Goal: Book appointment/travel/reservation

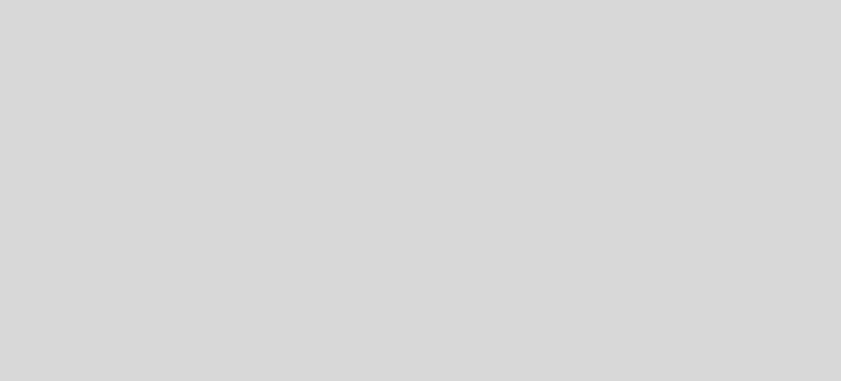
select select "es"
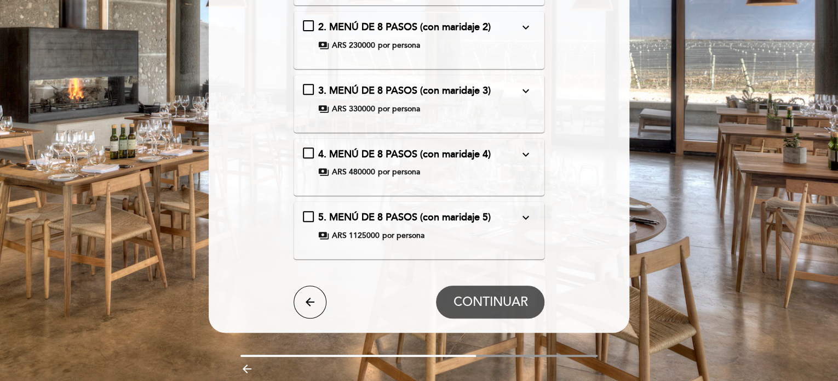
scroll to position [92, 0]
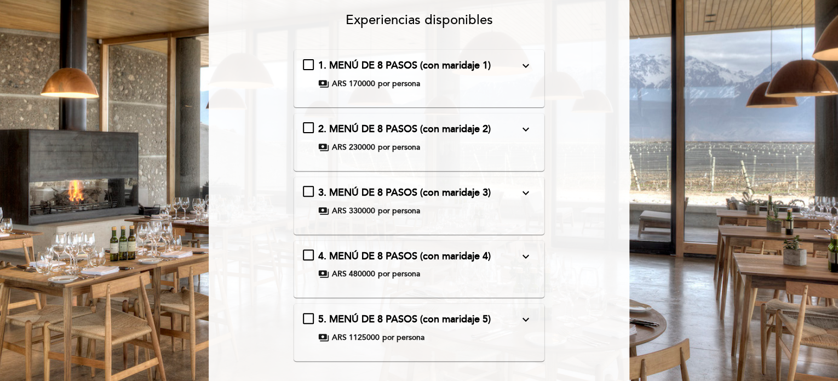
click at [525, 66] on icon "expand_more" at bounding box center [525, 65] width 13 height 13
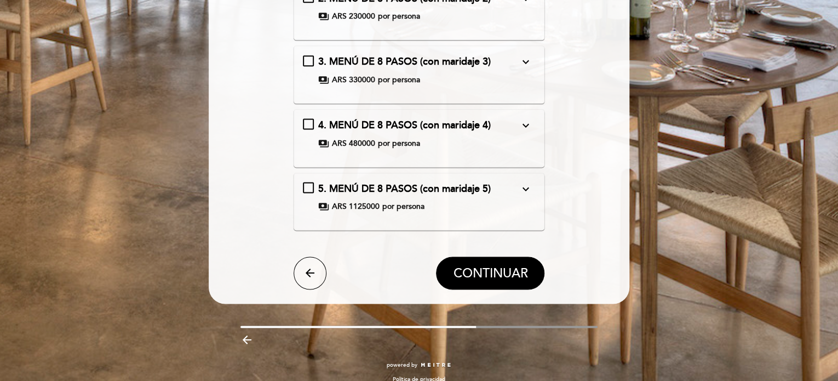
scroll to position [675, 0]
click at [464, 205] on div "5. MENÚ DE 8 PASOS (con maridaje 5) expand_more Bomba de papa Sopa de calabaza …" at bounding box center [419, 201] width 233 height 39
click at [464, 188] on div "5. MENÚ DE 8 PASOS (con maridaje 5) expand_more Bomba de papa Sopa de calabaza …" at bounding box center [419, 197] width 233 height 31
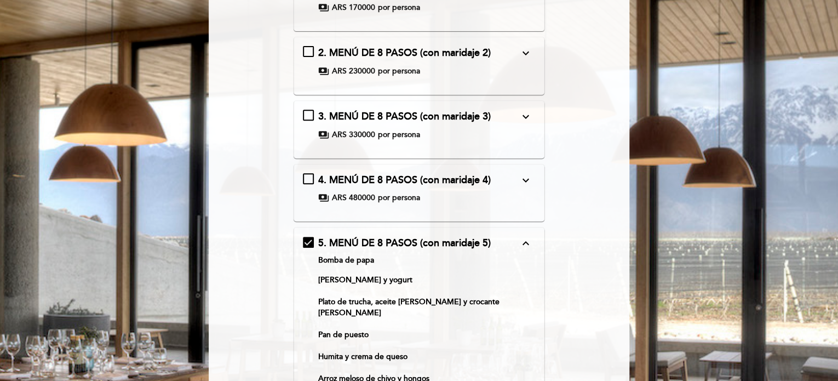
scroll to position [0, 0]
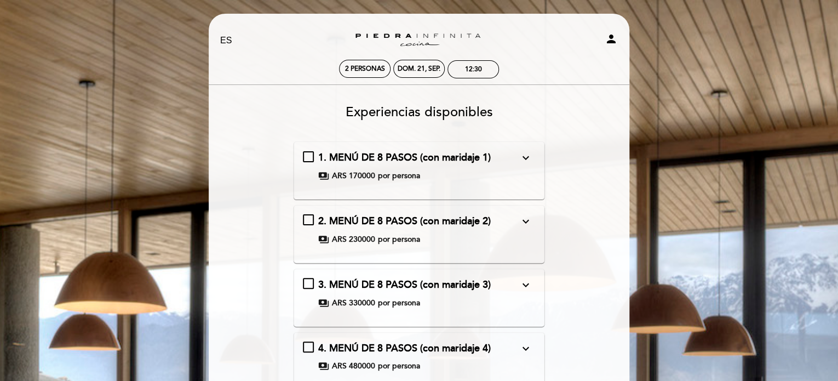
click at [453, 173] on div "payments ARS 170000 por persona" at bounding box center [418, 175] width 201 height 11
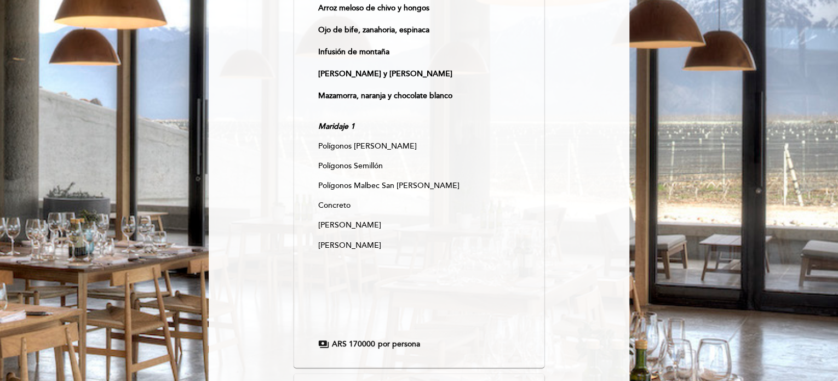
scroll to position [223, 0]
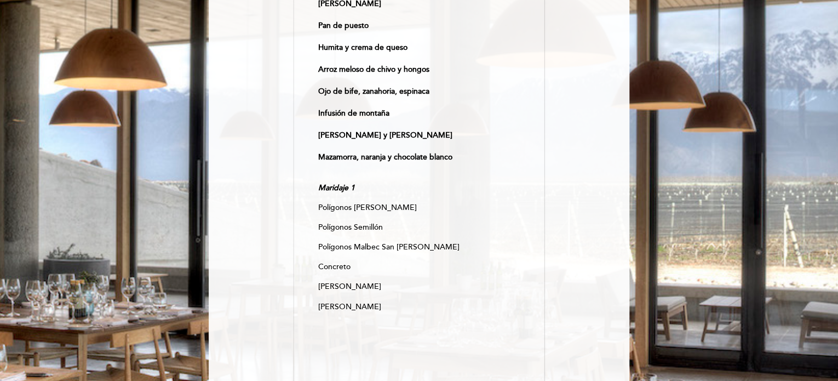
drag, startPoint x: 386, startPoint y: 298, endPoint x: 332, endPoint y: 295, distance: 53.2
click at [332, 301] on p "Malamado Viognier" at bounding box center [418, 306] width 201 height 11
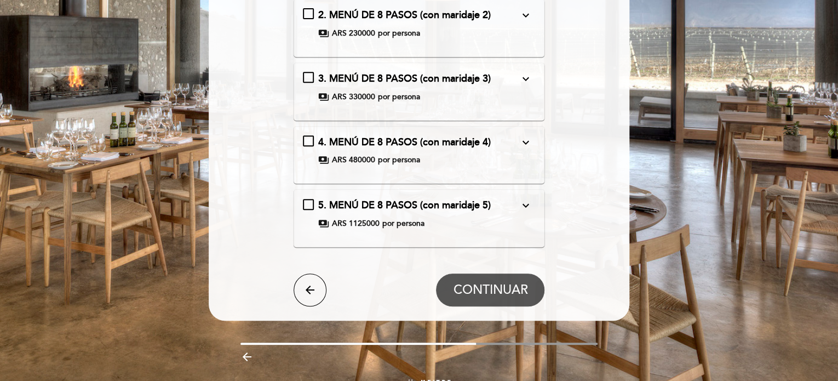
click at [456, 199] on span "5. MENÚ DE 8 PASOS (con maridaje 5)" at bounding box center [404, 205] width 173 height 12
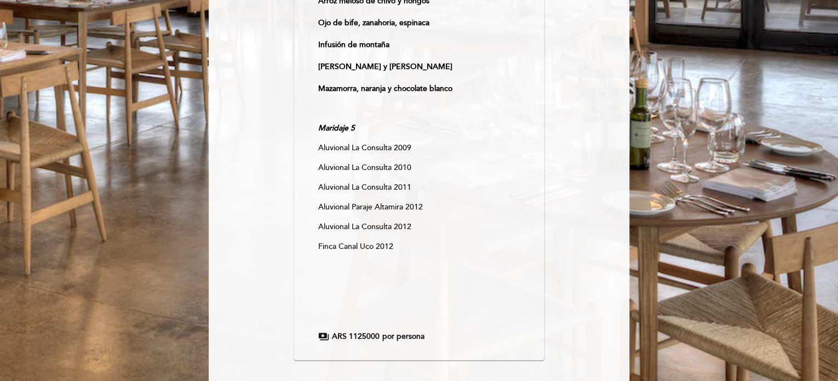
scroll to position [543, 0]
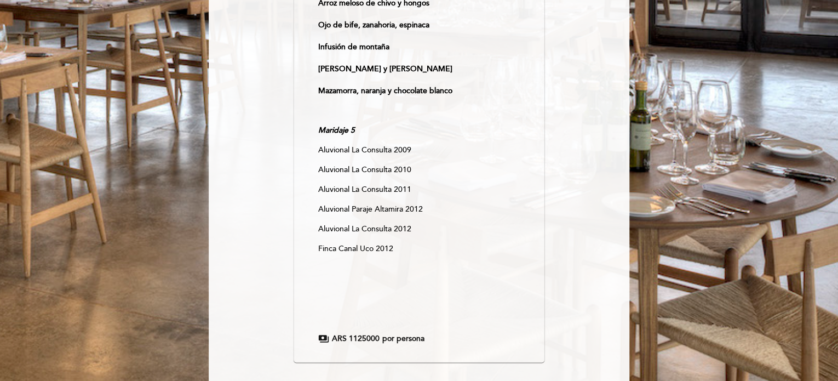
click at [390, 223] on p "Aluvional La Consulta 2012" at bounding box center [418, 228] width 201 height 11
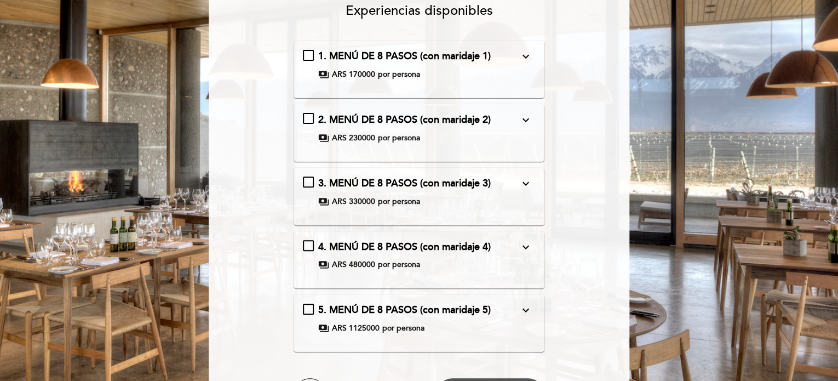
click at [370, 308] on span "5. MENÚ DE 8 PASOS (con maridaje 5)" at bounding box center [404, 309] width 173 height 12
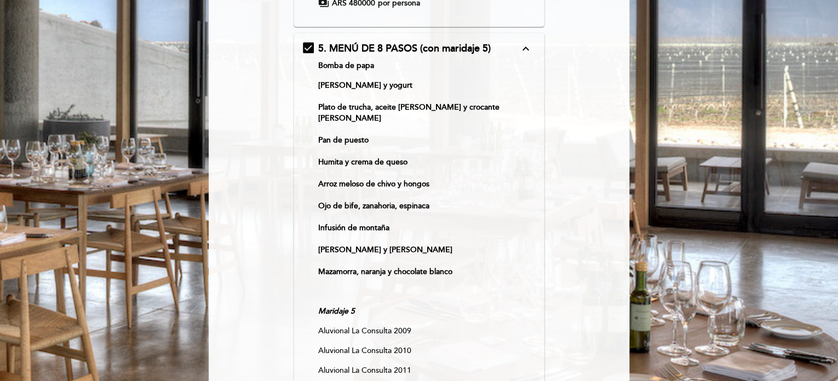
scroll to position [329, 0]
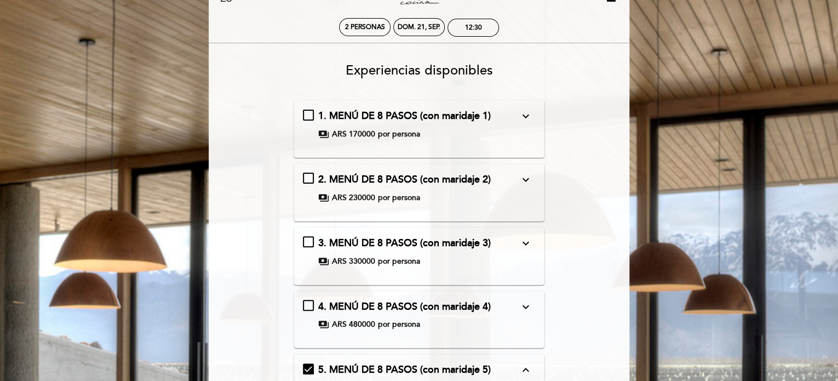
click at [404, 126] on div "1. MENÚ DE 8 PASOS (con maridaje 1) expand_more Bomba de papa Sopa de calabaza …" at bounding box center [419, 124] width 233 height 31
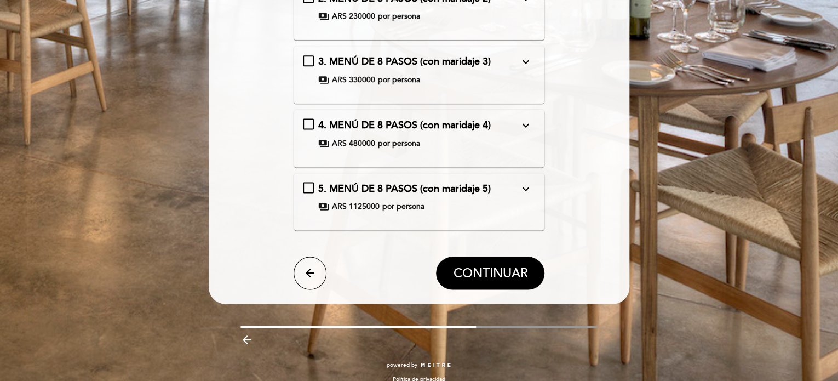
click at [383, 124] on div "4. MENÚ DE 8 PASOS (con maridaje 4) expand_more Bomba de papa Sopa de calabaza …" at bounding box center [419, 133] width 233 height 31
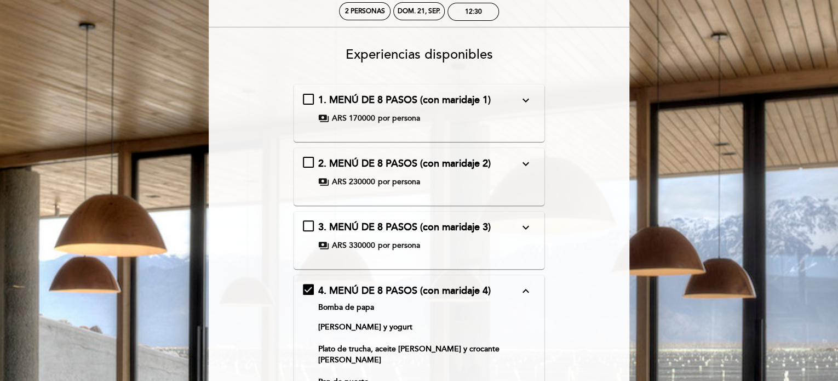
scroll to position [0, 0]
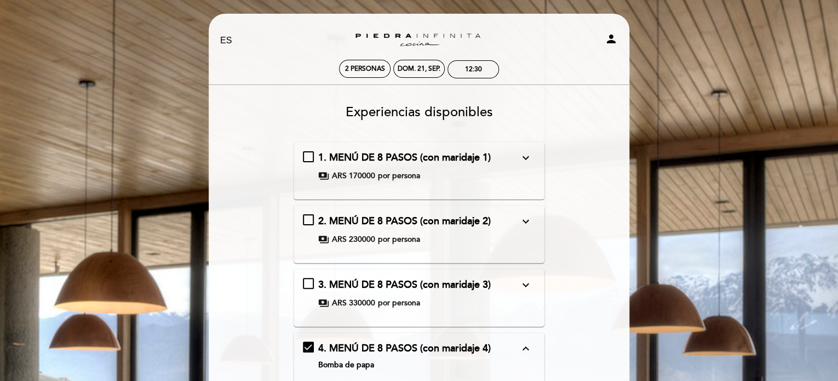
click at [367, 155] on span "1. MENÚ DE 8 PASOS (con maridaje 1)" at bounding box center [404, 157] width 173 height 12
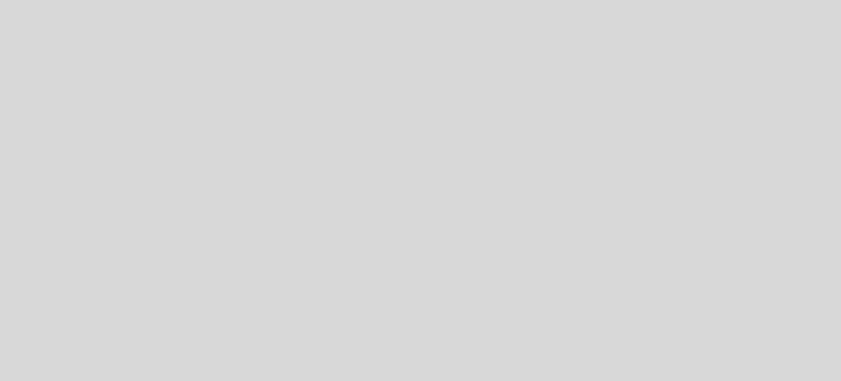
select select "es"
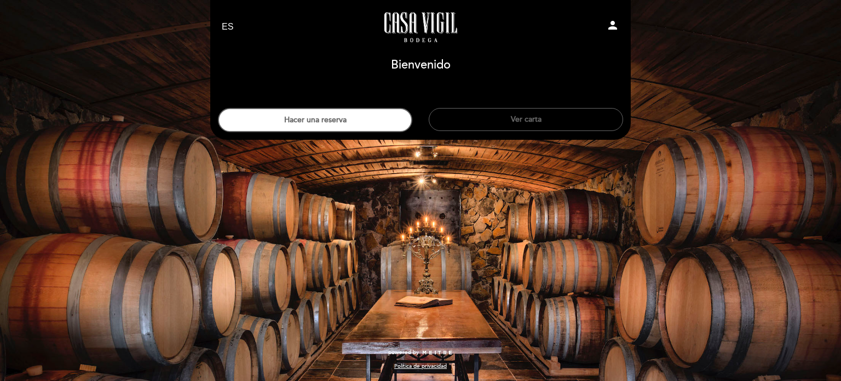
click at [491, 132] on header "EN ES PT [GEOGRAPHIC_DATA][PERSON_NAME] - Restaurante person [GEOGRAPHIC_DATA] …" at bounding box center [420, 70] width 421 height 140
click at [512, 127] on button "Ver carta" at bounding box center [526, 119] width 194 height 23
